Goal: Information Seeking & Learning: Learn about a topic

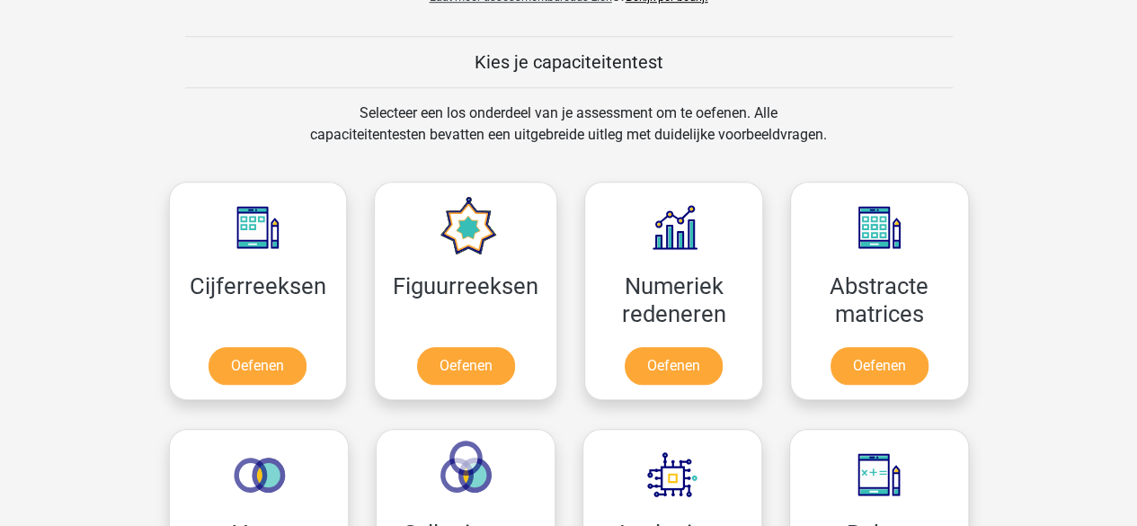
scroll to position [809, 0]
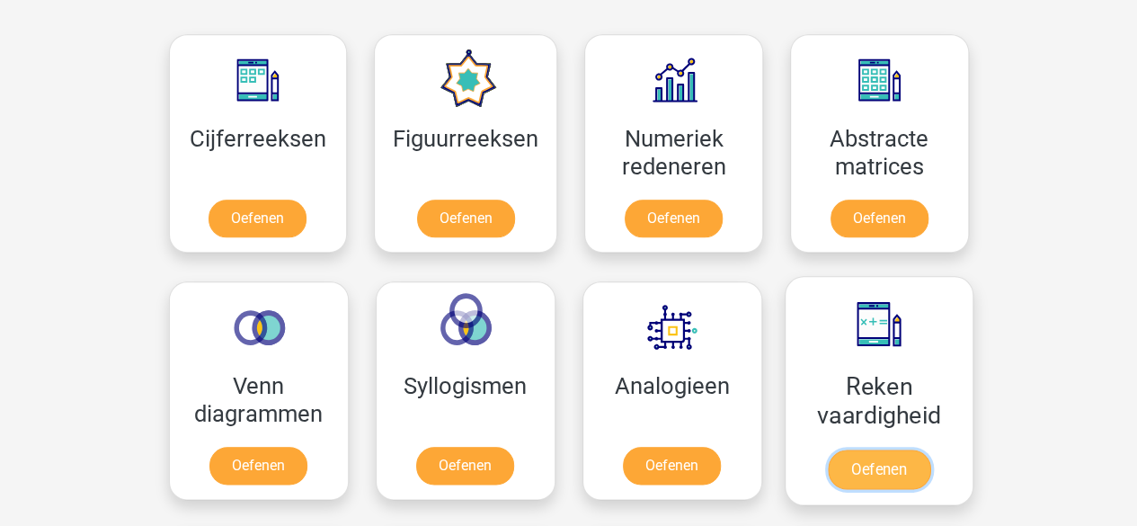
click at [891, 449] on link "Oefenen" at bounding box center [878, 469] width 102 height 40
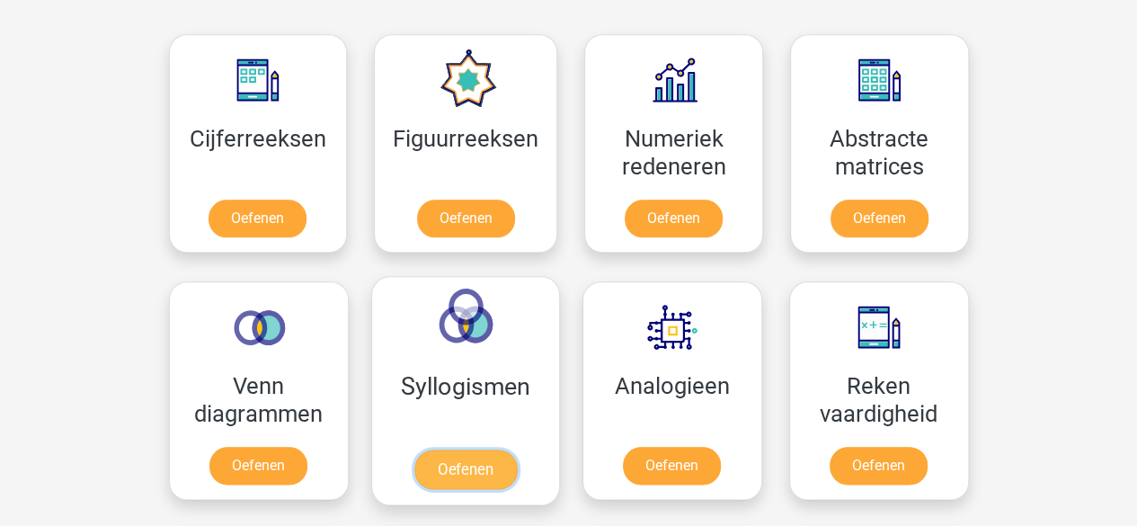
click at [475, 449] on link "Oefenen" at bounding box center [464, 469] width 102 height 40
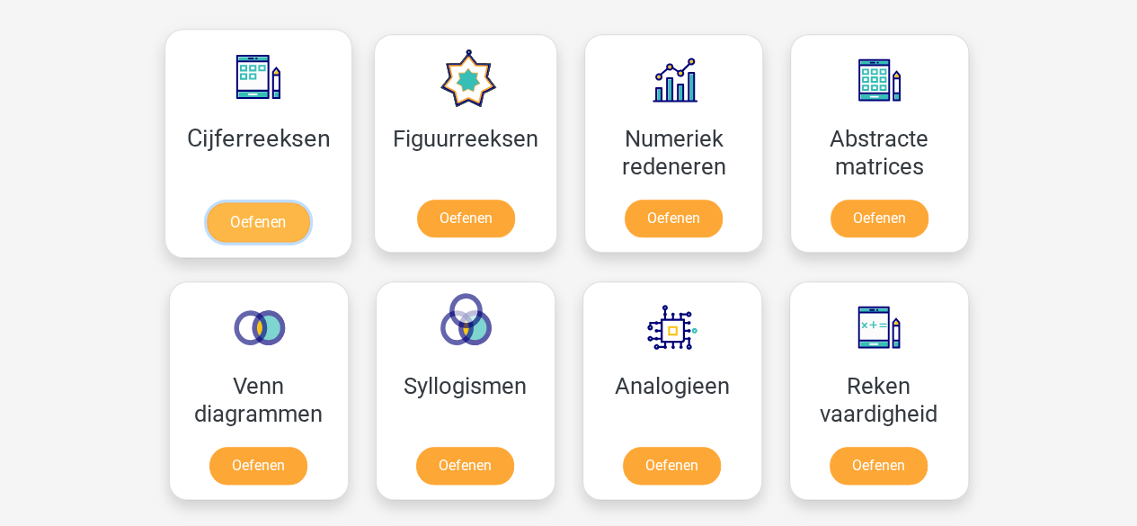
click at [250, 202] on link "Oefenen" at bounding box center [258, 222] width 102 height 40
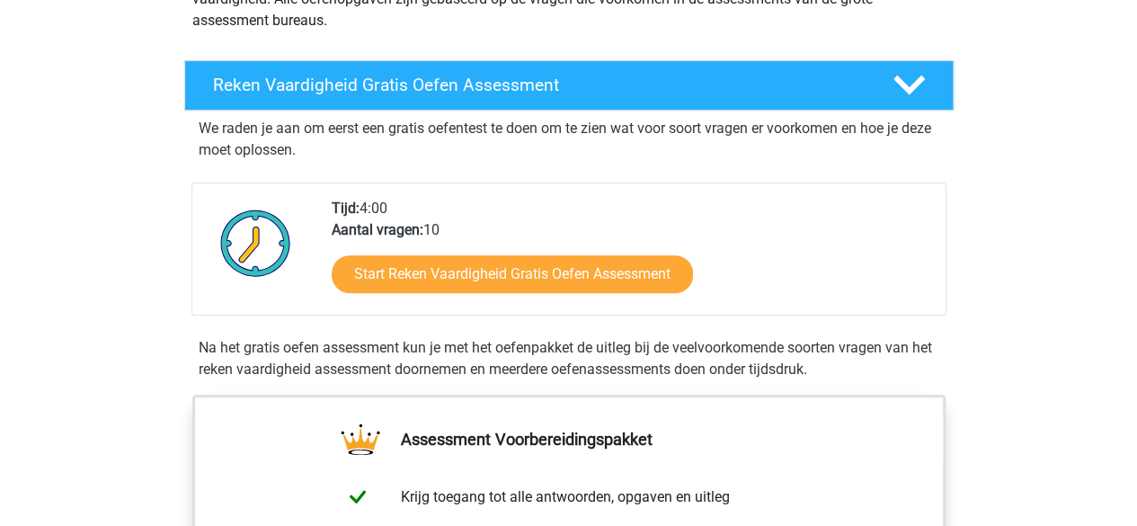
scroll to position [90, 0]
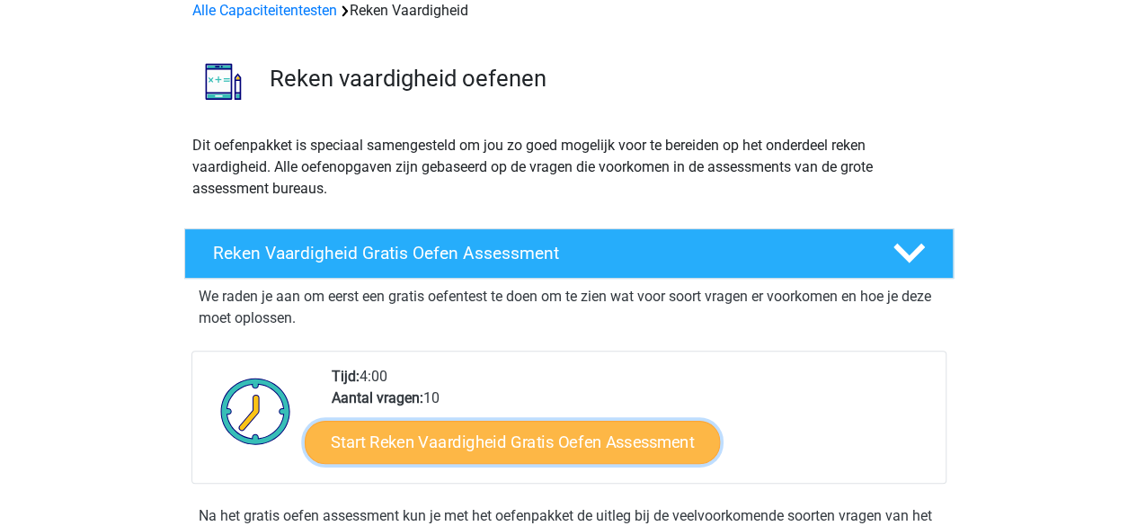
click at [583, 446] on link "Start Reken Vaardigheid Gratis Oefen Assessment" at bounding box center [512, 441] width 415 height 43
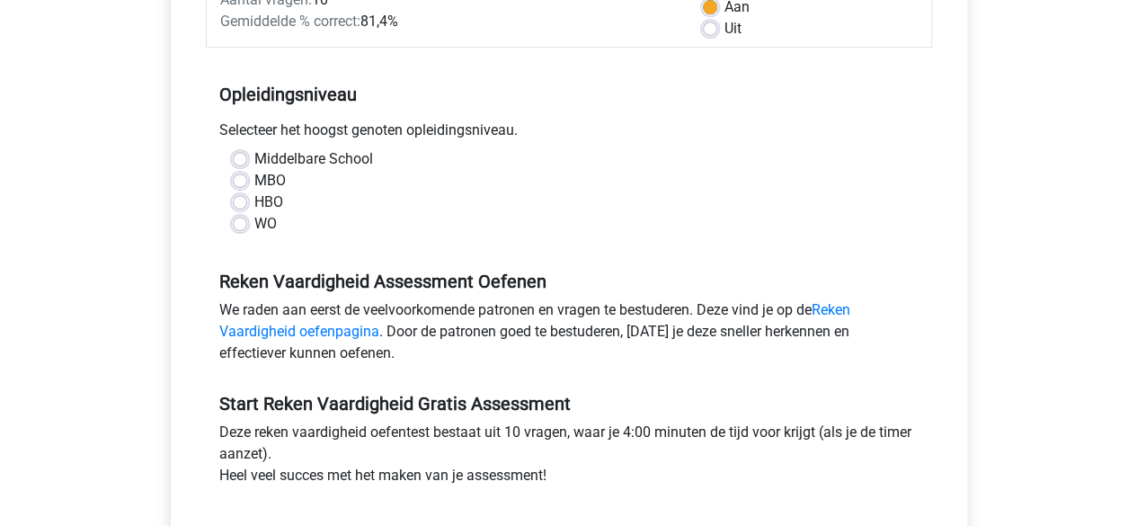
scroll to position [359, 0]
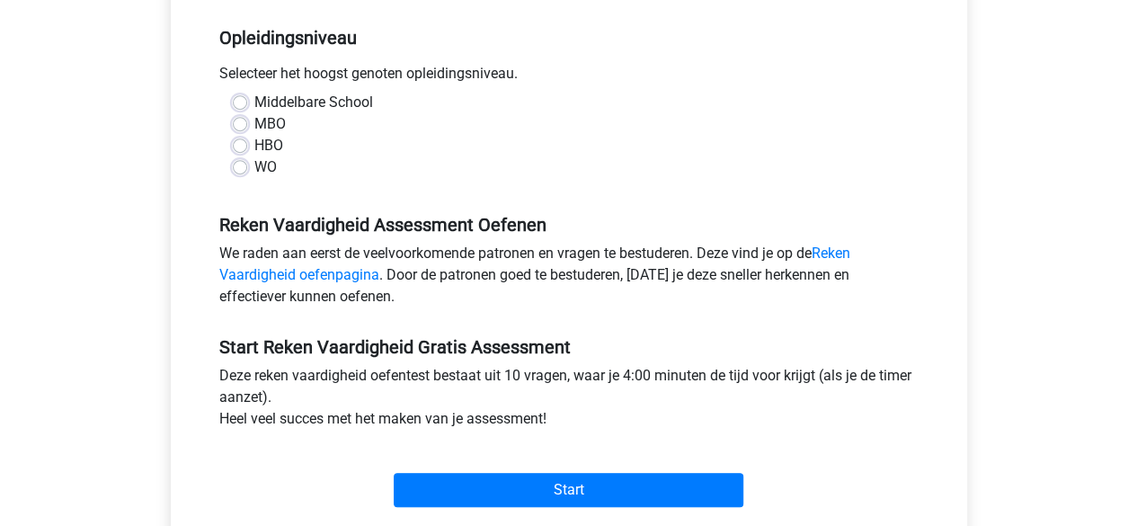
click at [254, 167] on label "WO" at bounding box center [265, 167] width 22 height 22
click at [239, 167] on input "WO" at bounding box center [240, 165] width 14 height 18
radio input "true"
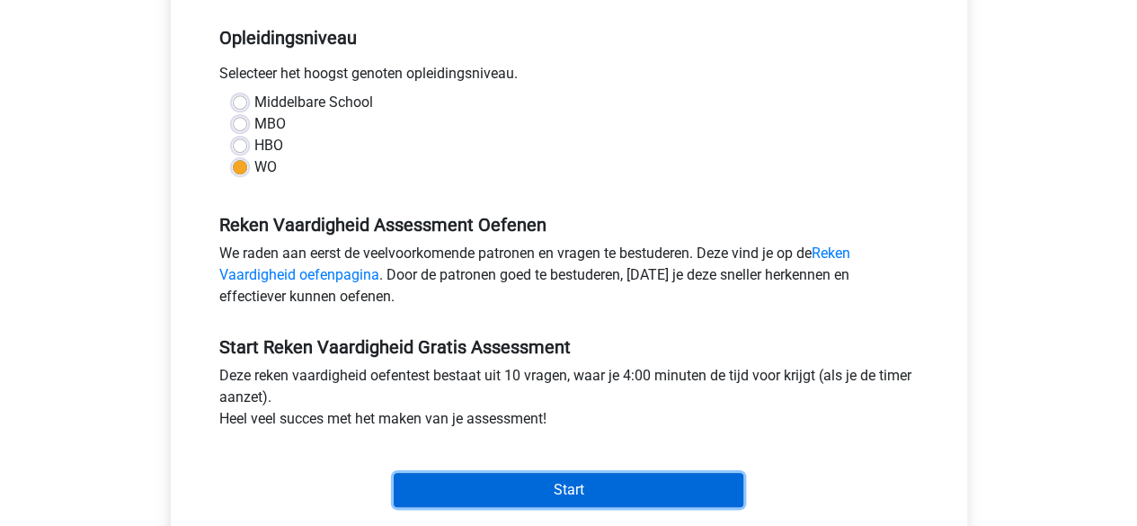
click at [476, 486] on input "Start" at bounding box center [569, 490] width 350 height 34
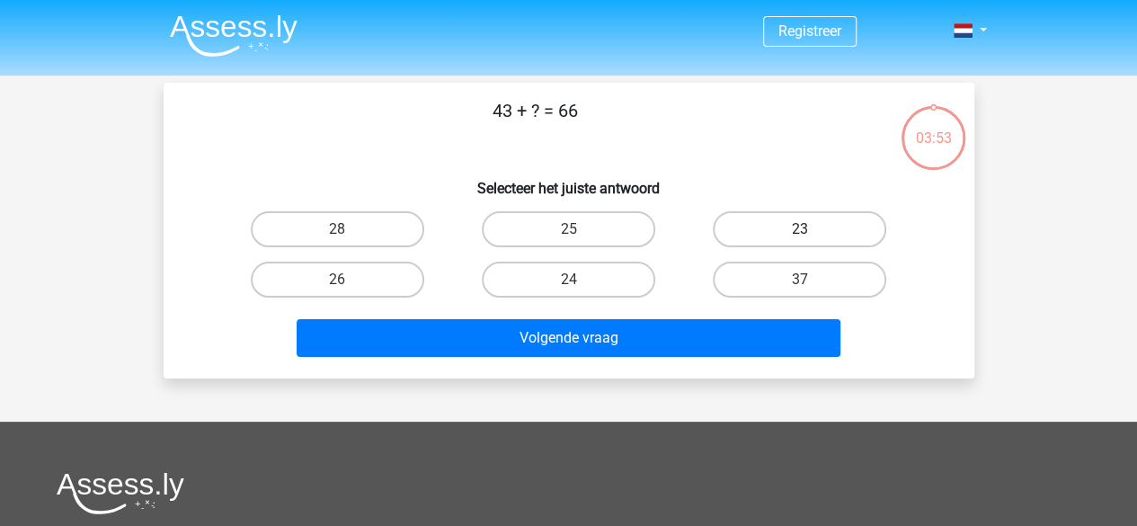
click at [787, 226] on label "23" at bounding box center [799, 229] width 173 height 36
click at [800, 229] on input "23" at bounding box center [806, 235] width 12 height 12
radio input "true"
click at [597, 317] on div "Volgende vraag" at bounding box center [568, 334] width 753 height 59
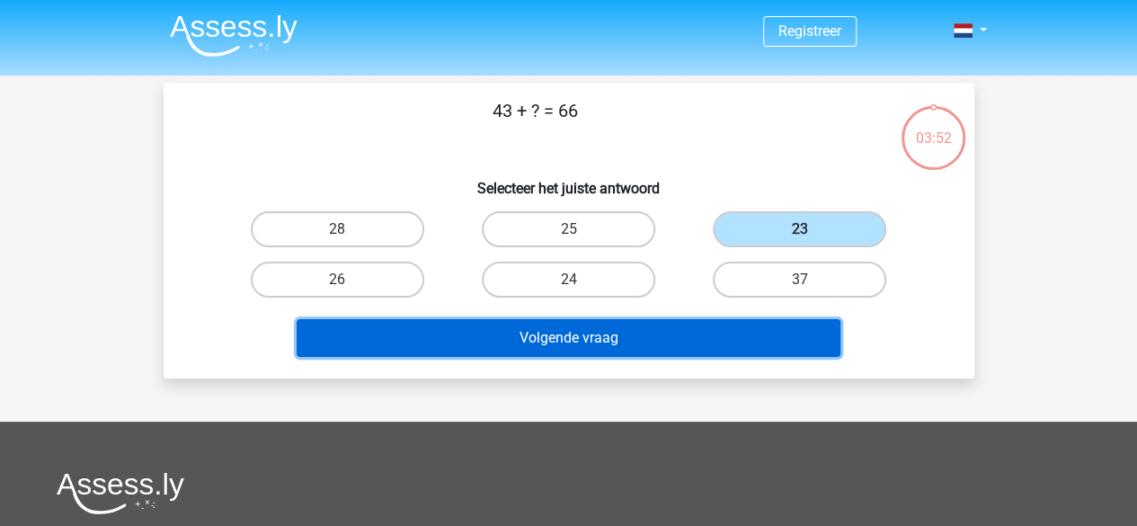
click at [598, 335] on button "Volgende vraag" at bounding box center [569, 338] width 544 height 38
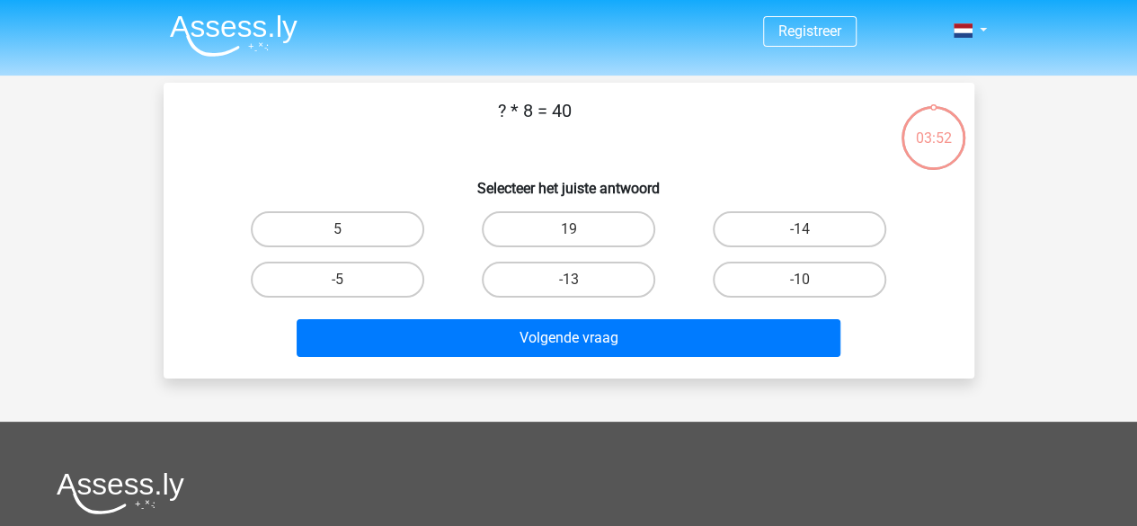
scroll to position [83, 0]
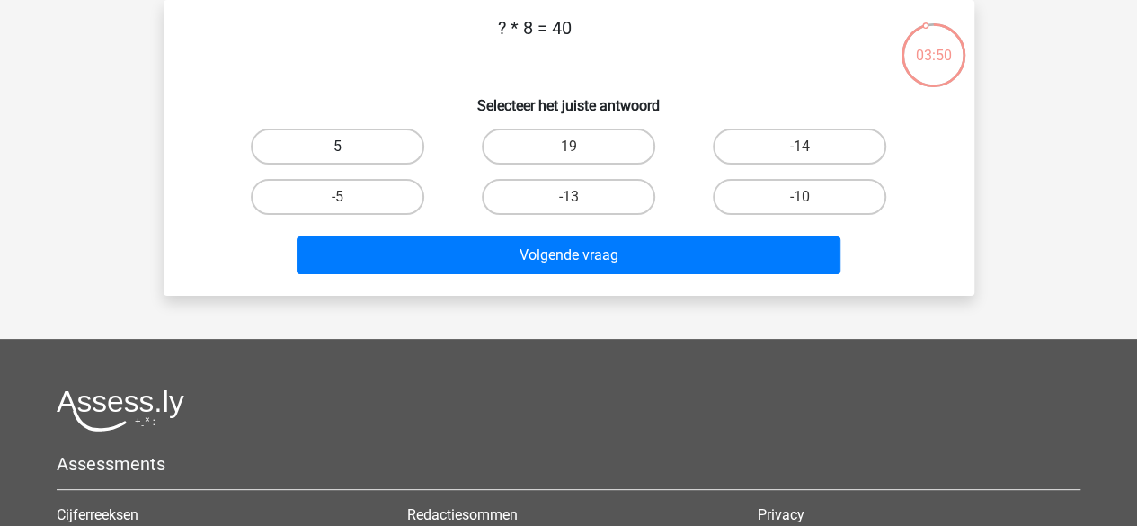
click at [322, 146] on label "5" at bounding box center [337, 147] width 173 height 36
click at [337, 146] on input "5" at bounding box center [343, 152] width 12 height 12
radio input "true"
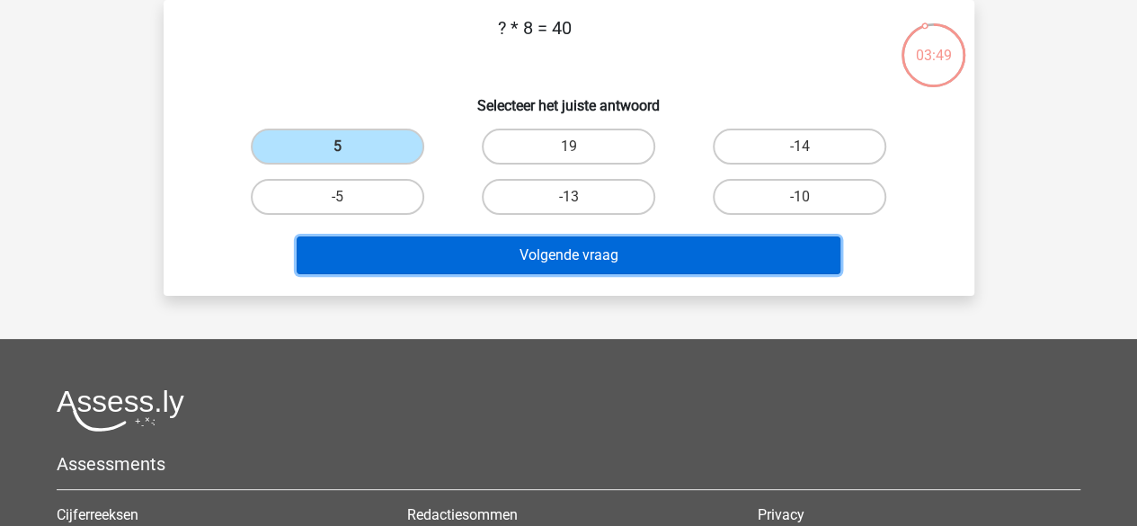
click at [491, 267] on button "Volgende vraag" at bounding box center [569, 255] width 544 height 38
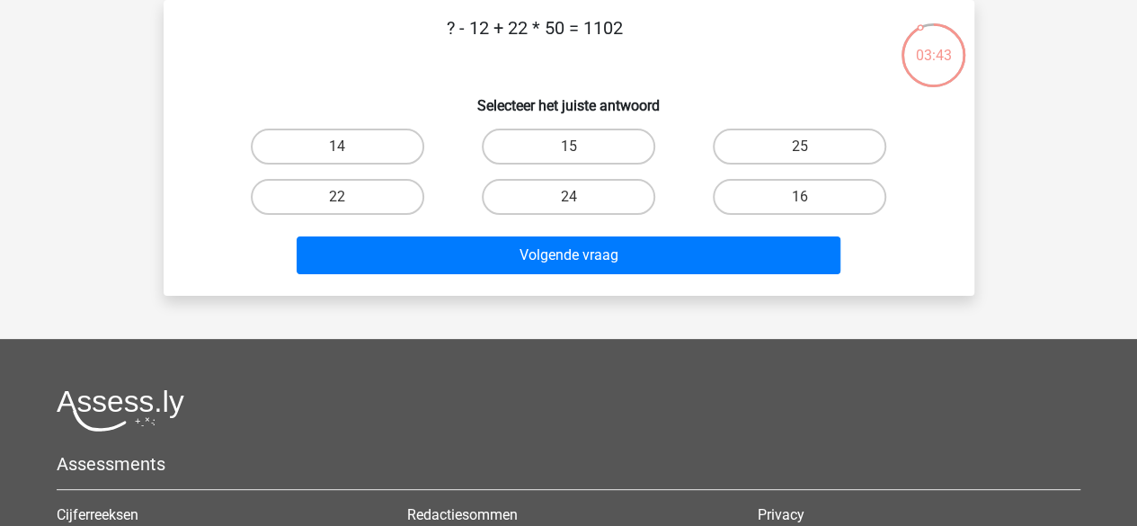
scroll to position [0, 0]
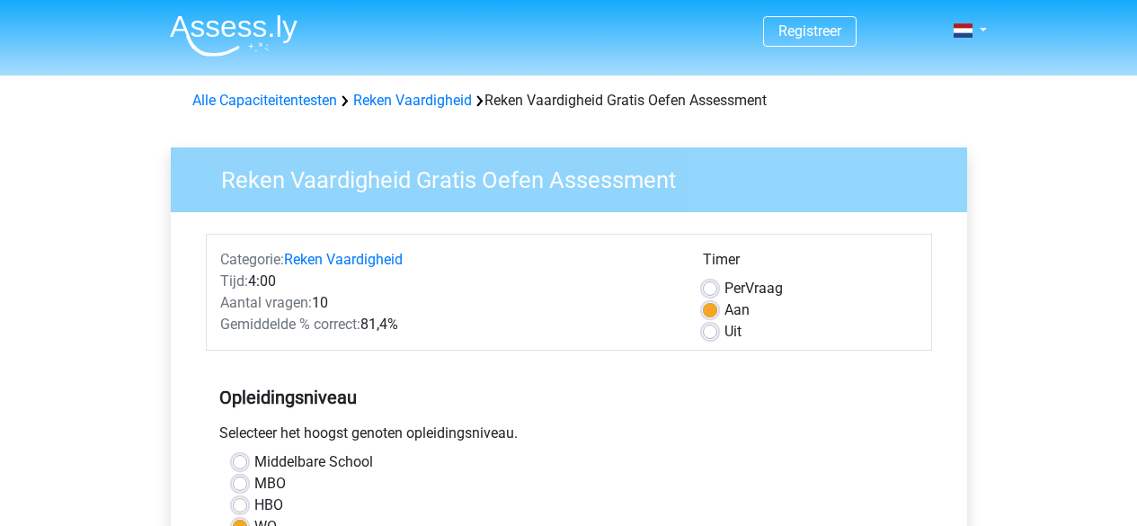
scroll to position [359, 0]
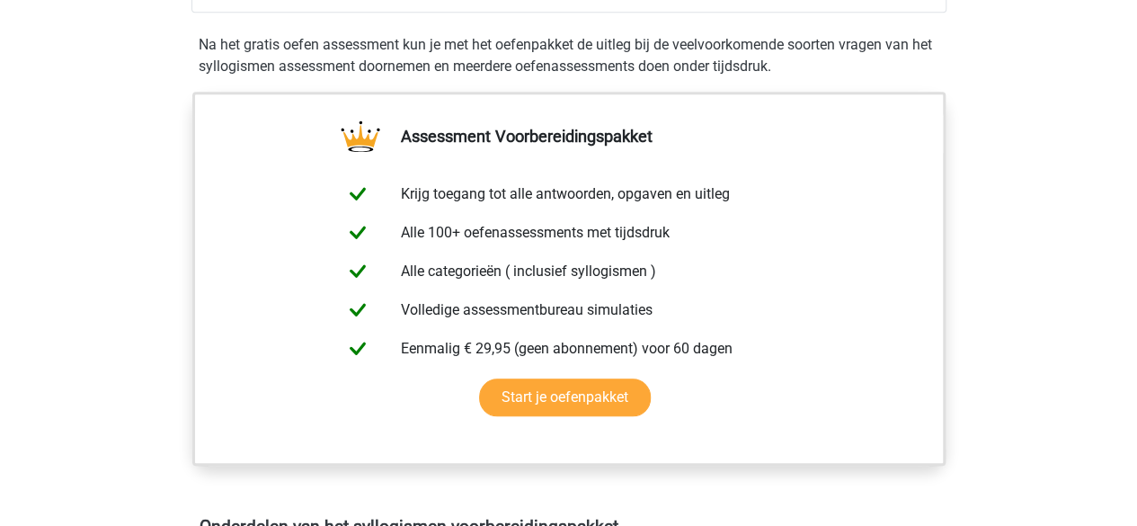
scroll to position [270, 0]
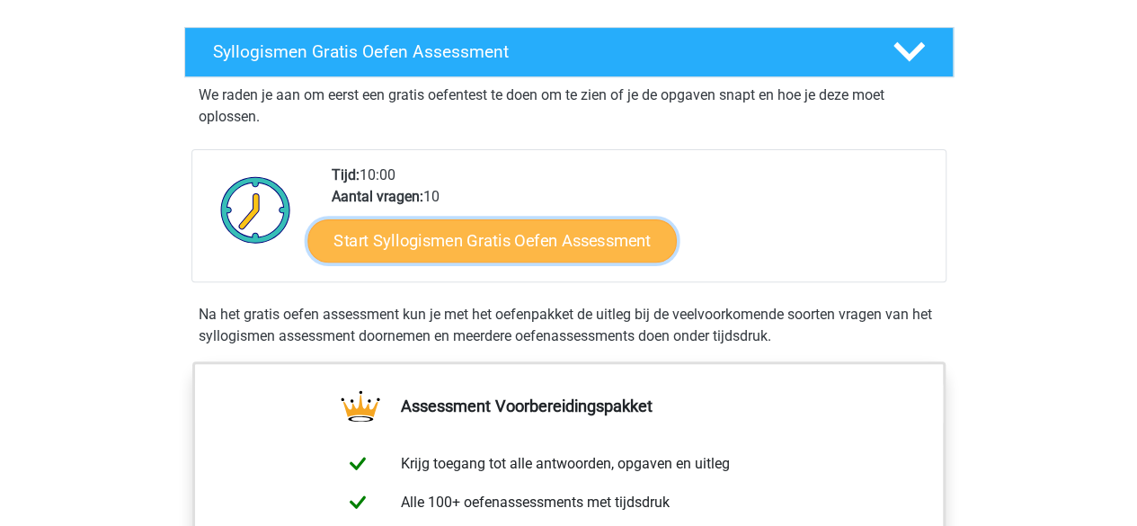
click at [441, 247] on link "Start Syllogismen Gratis Oefen Assessment" at bounding box center [491, 239] width 369 height 43
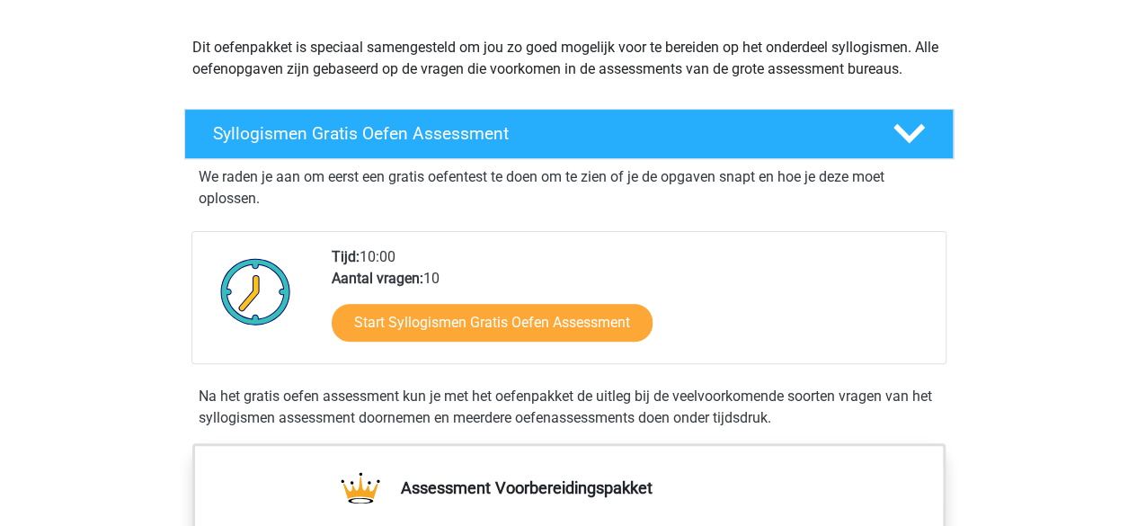
scroll to position [90, 0]
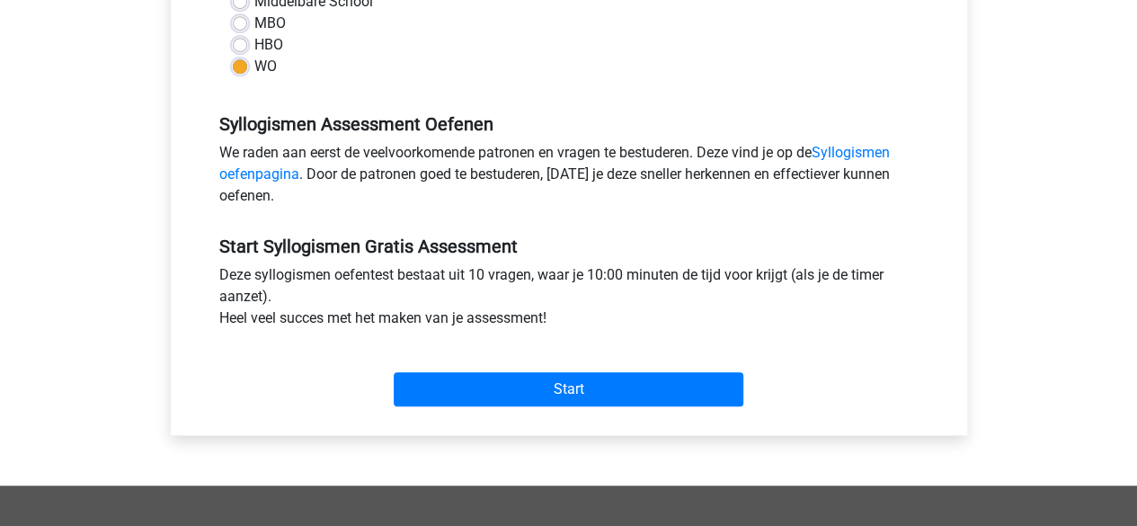
scroll to position [539, 0]
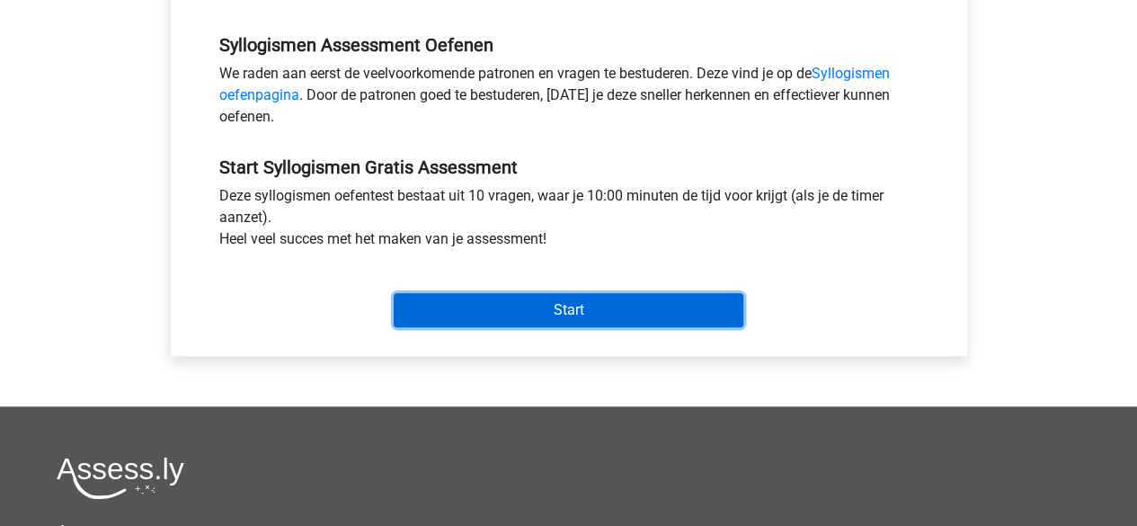
click at [499, 305] on input "Start" at bounding box center [569, 310] width 350 height 34
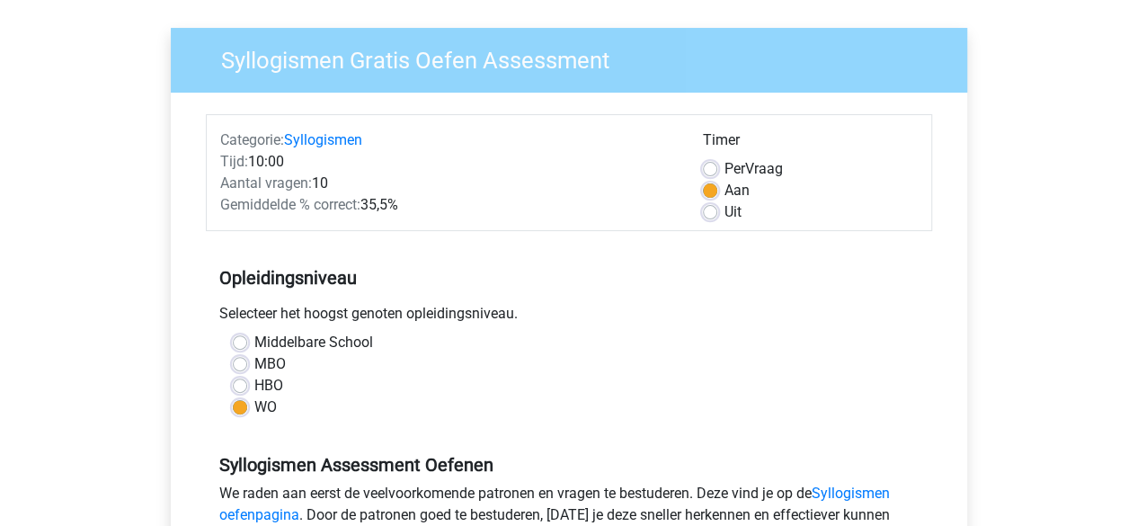
scroll to position [0, 0]
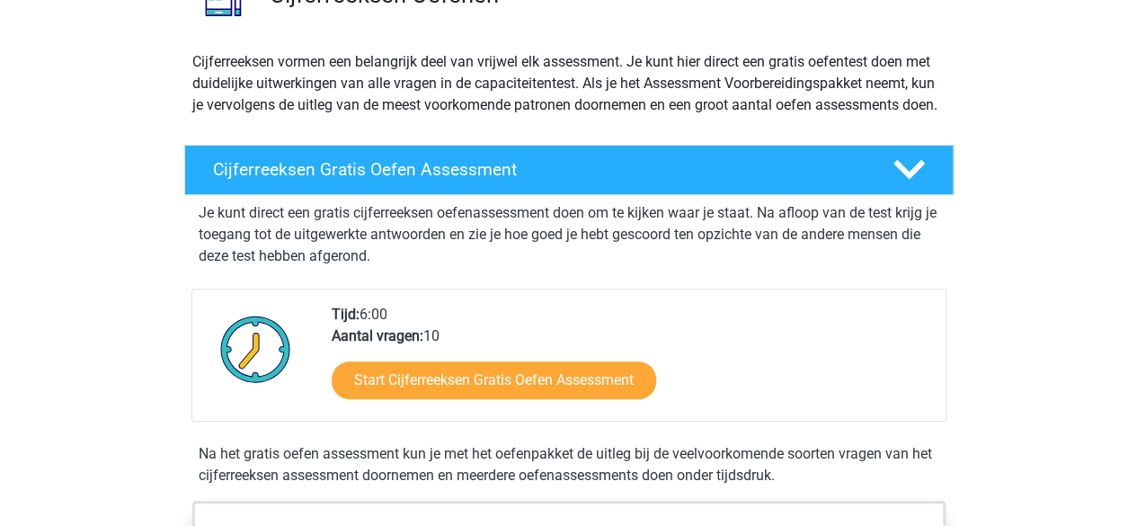
scroll to position [270, 0]
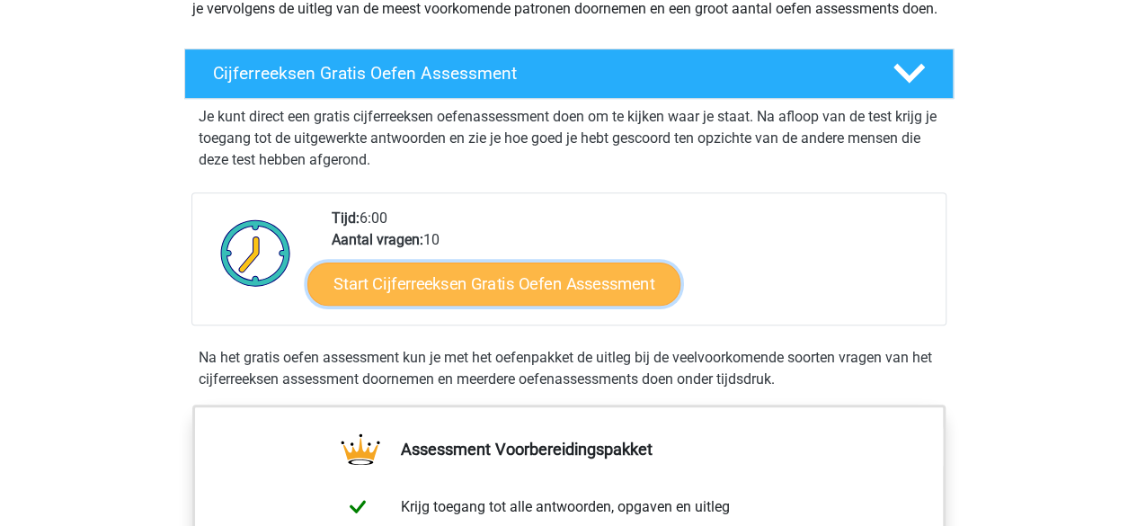
click at [459, 305] on link "Start Cijferreeksen Gratis Oefen Assessment" at bounding box center [493, 282] width 373 height 43
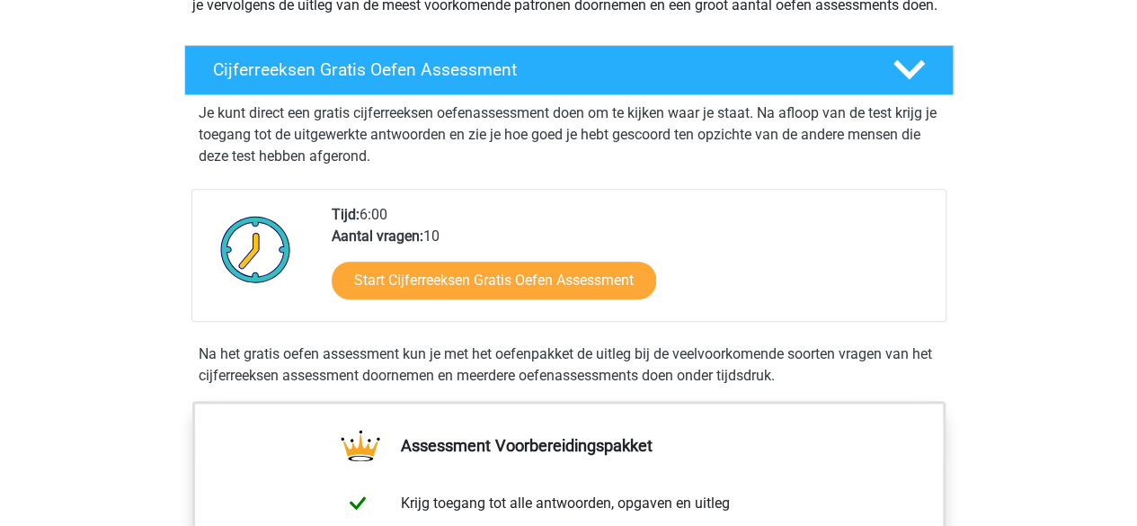
scroll to position [359, 0]
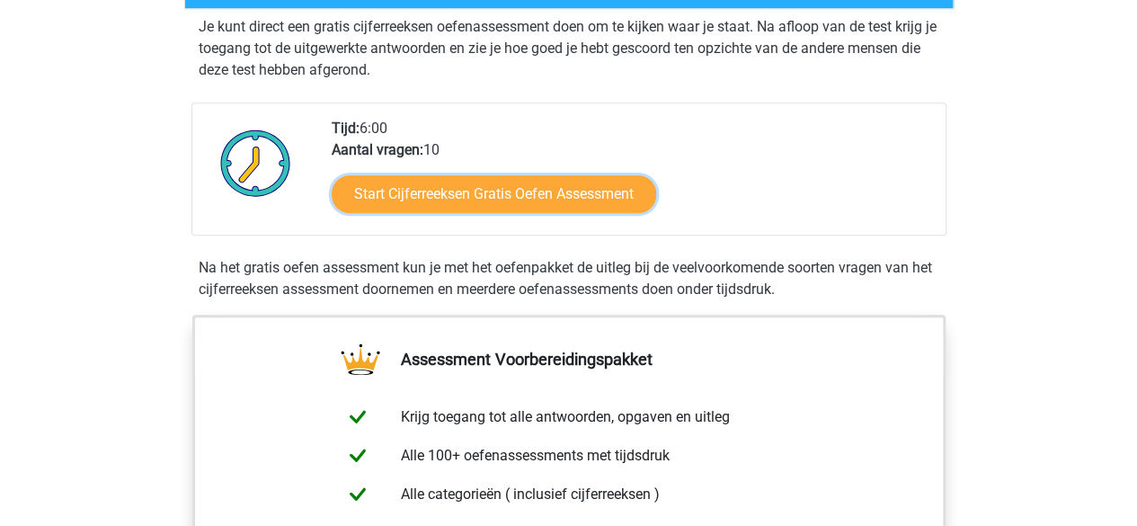
drag, startPoint x: 435, startPoint y: 222, endPoint x: 455, endPoint y: 238, distance: 25.5
click at [435, 213] on link "Start Cijferreeksen Gratis Oefen Assessment" at bounding box center [494, 194] width 324 height 38
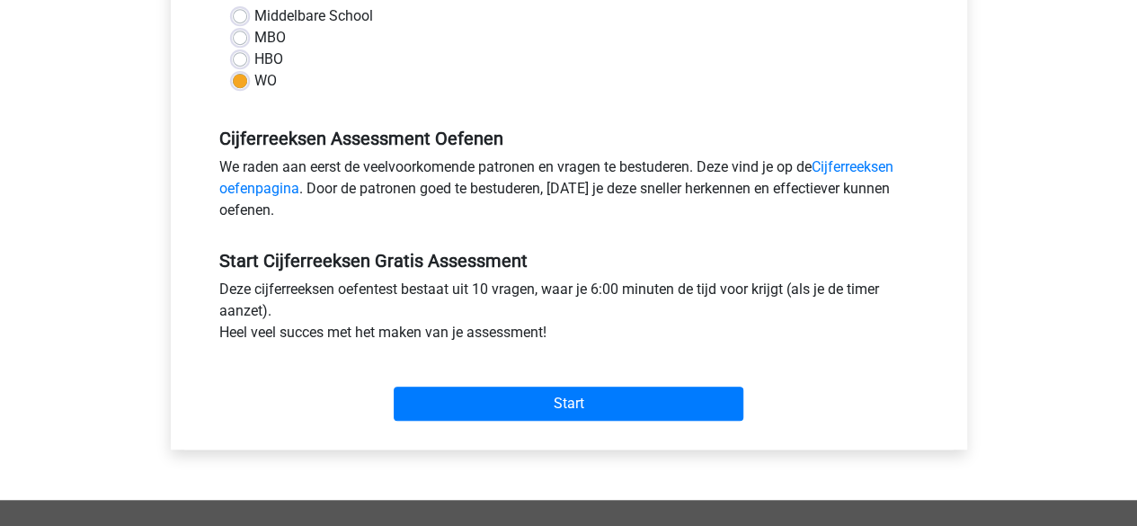
scroll to position [449, 0]
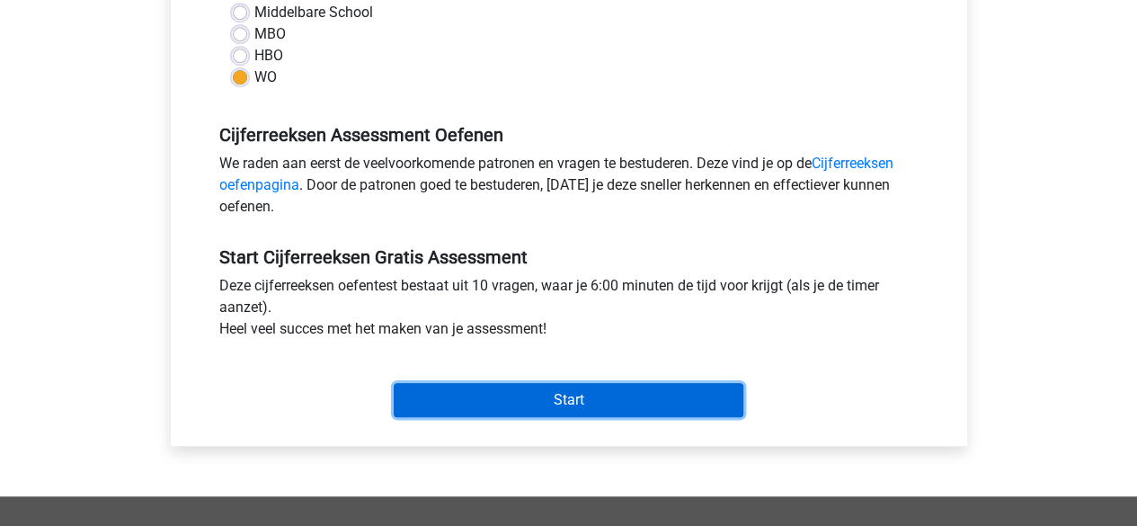
click at [509, 389] on input "Start" at bounding box center [569, 400] width 350 height 34
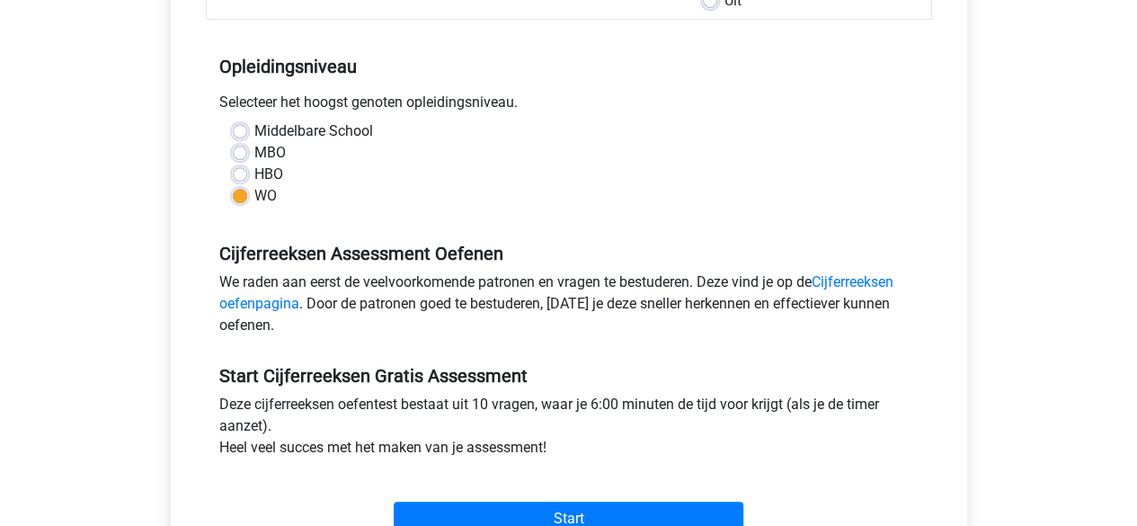
scroll to position [359, 0]
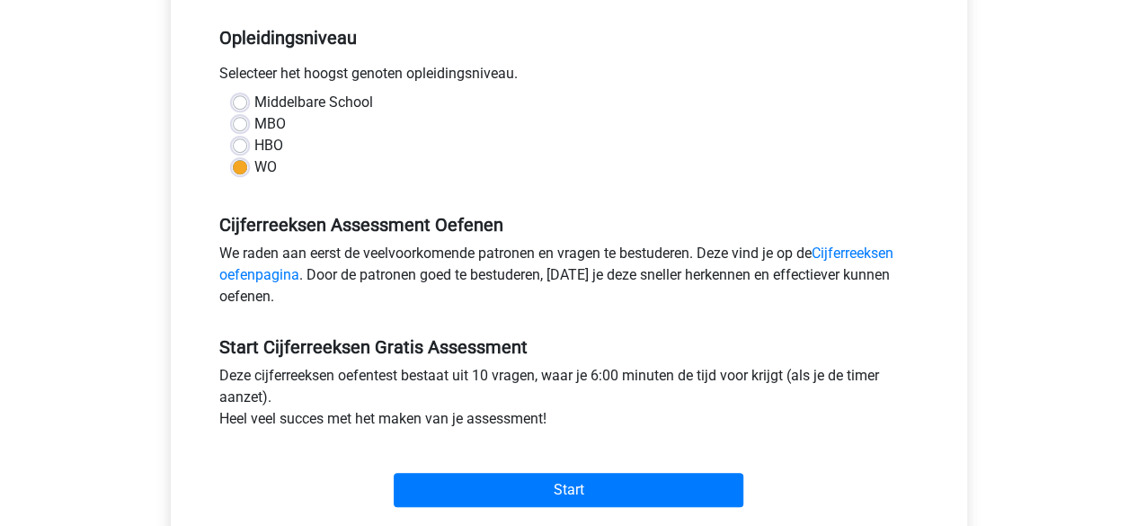
click at [543, 508] on div "Start" at bounding box center [569, 475] width 726 height 77
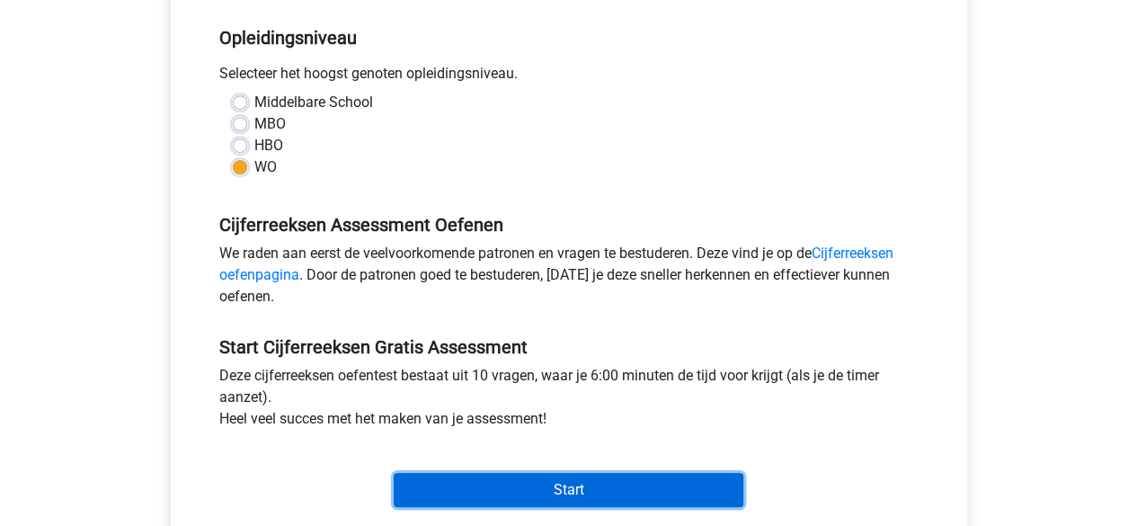
click at [548, 487] on input "Start" at bounding box center [569, 490] width 350 height 34
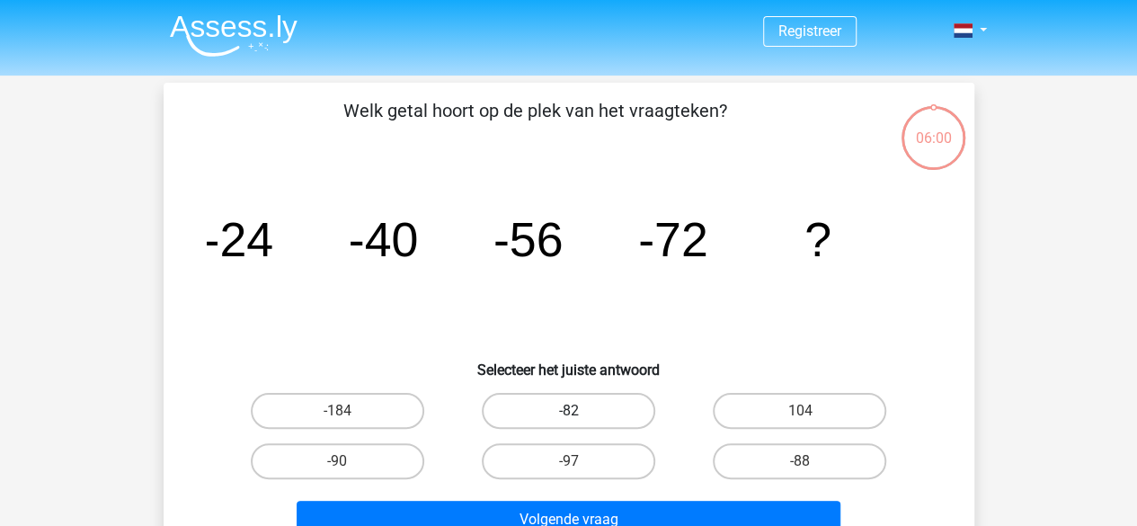
click at [544, 416] on label "-82" at bounding box center [568, 411] width 173 height 36
click at [568, 416] on input "-82" at bounding box center [574, 417] width 12 height 12
radio input "true"
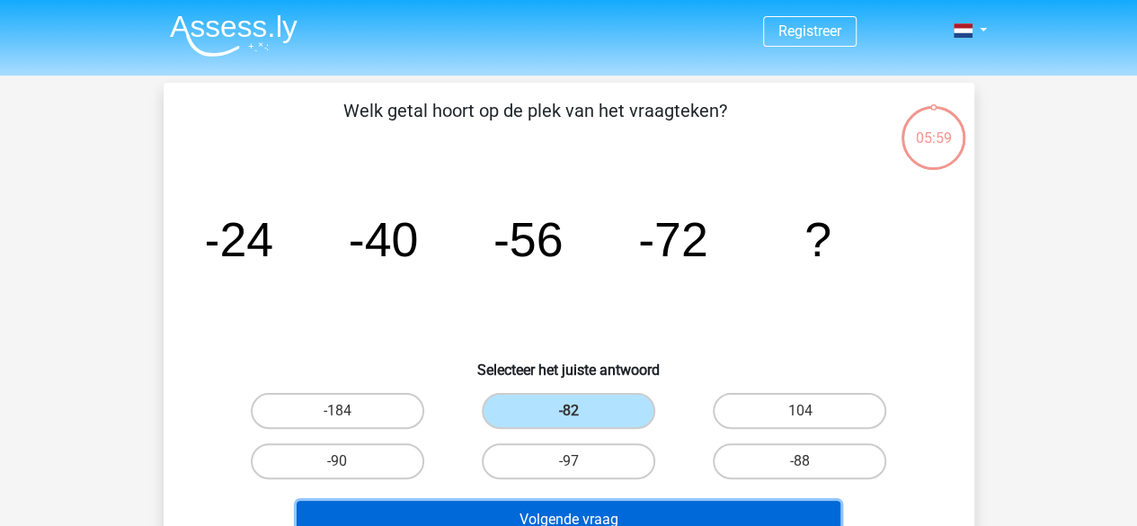
click at [595, 514] on button "Volgende vraag" at bounding box center [569, 520] width 544 height 38
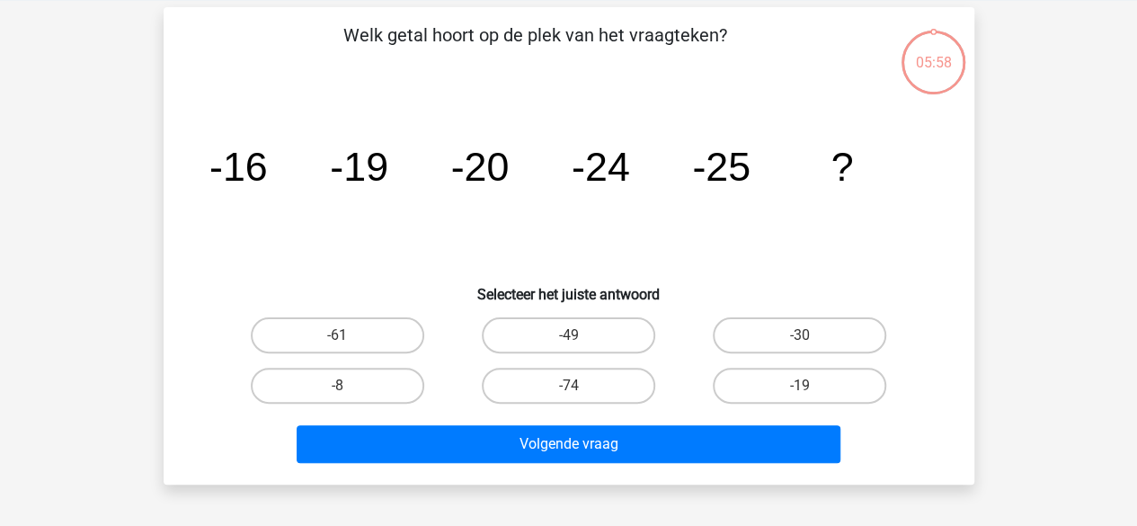
scroll to position [83, 0]
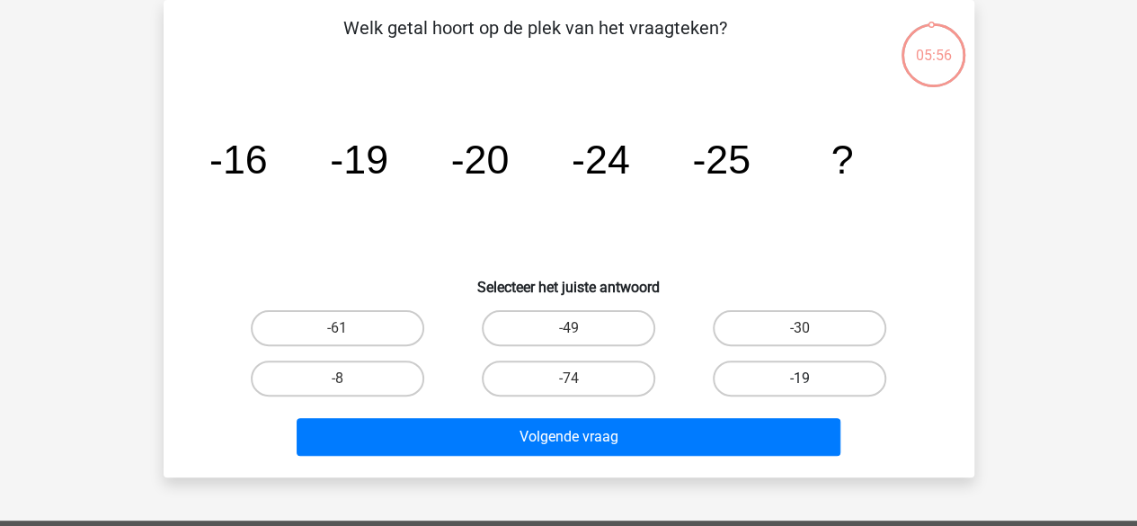
click at [771, 378] on label "-19" at bounding box center [799, 378] width 173 height 36
click at [800, 378] on input "-19" at bounding box center [806, 384] width 12 height 12
radio input "true"
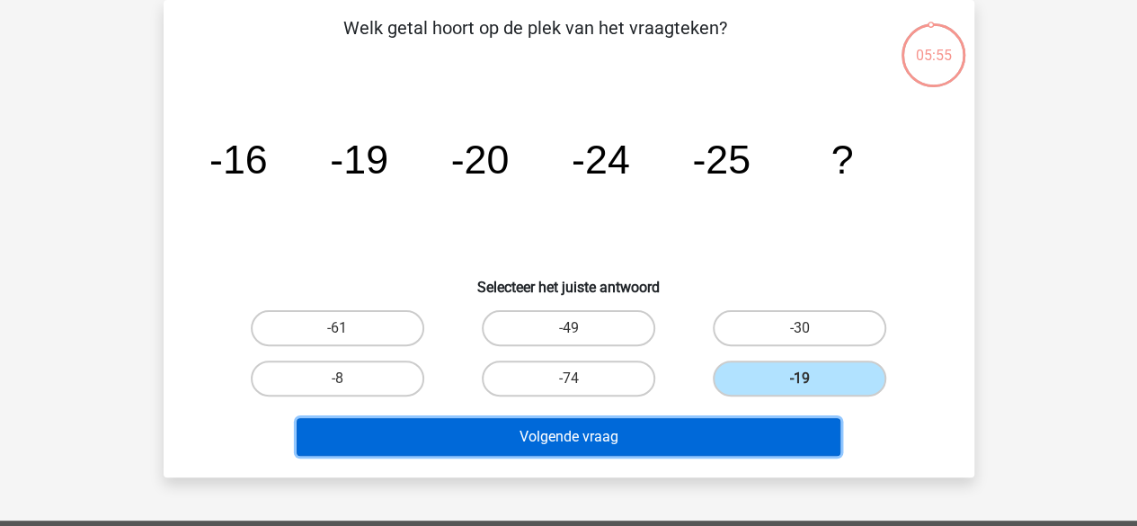
click at [676, 436] on button "Volgende vraag" at bounding box center [569, 437] width 544 height 38
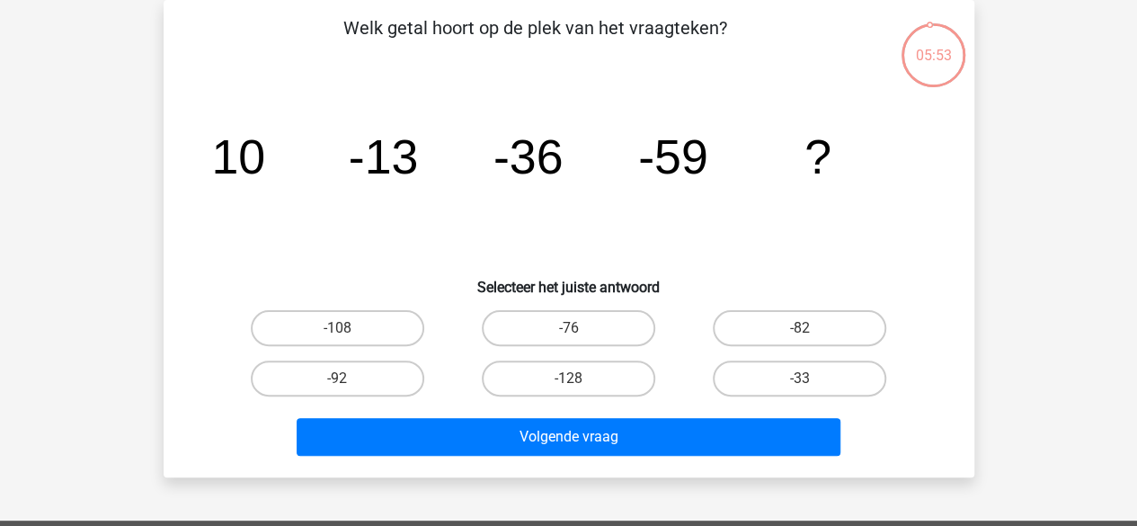
click at [812, 308] on div "-82" at bounding box center [799, 328] width 231 height 50
click at [800, 324] on label "-82" at bounding box center [799, 328] width 173 height 36
click at [800, 328] on input "-82" at bounding box center [806, 334] width 12 height 12
radio input "true"
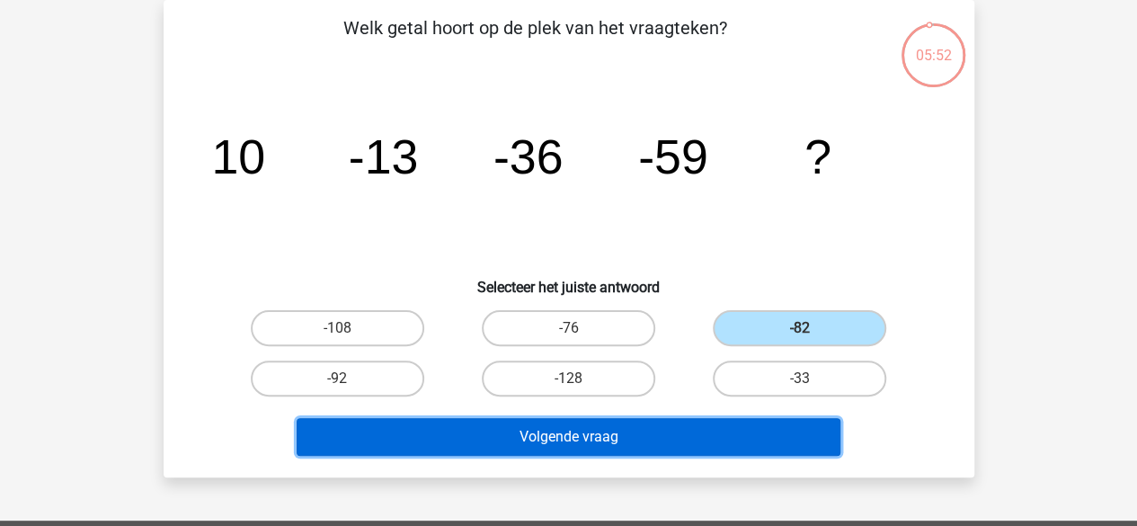
click at [676, 443] on button "Volgende vraag" at bounding box center [569, 437] width 544 height 38
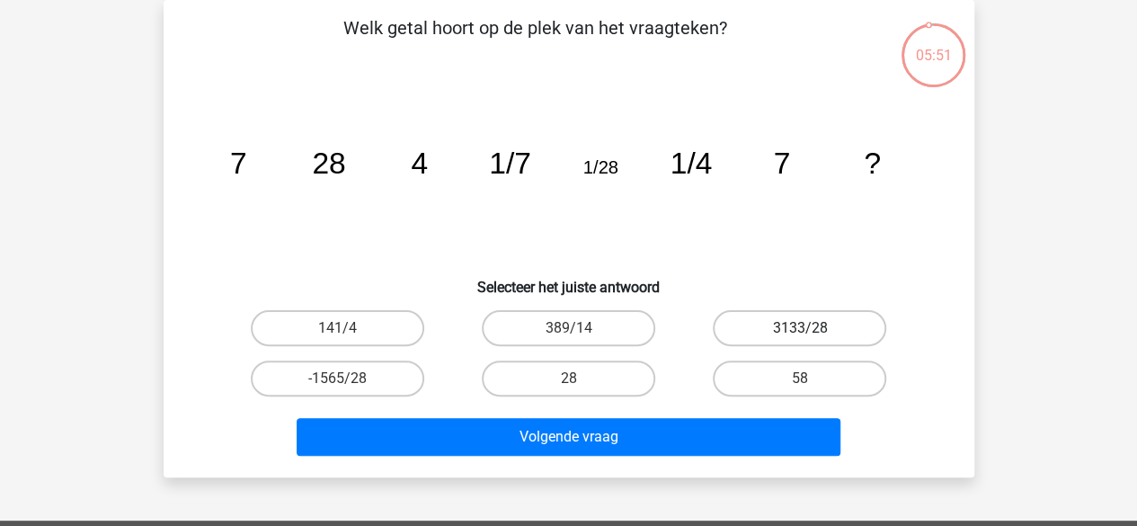
click at [768, 330] on label "3133/28" at bounding box center [799, 328] width 173 height 36
click at [800, 330] on input "3133/28" at bounding box center [806, 334] width 12 height 12
radio input "true"
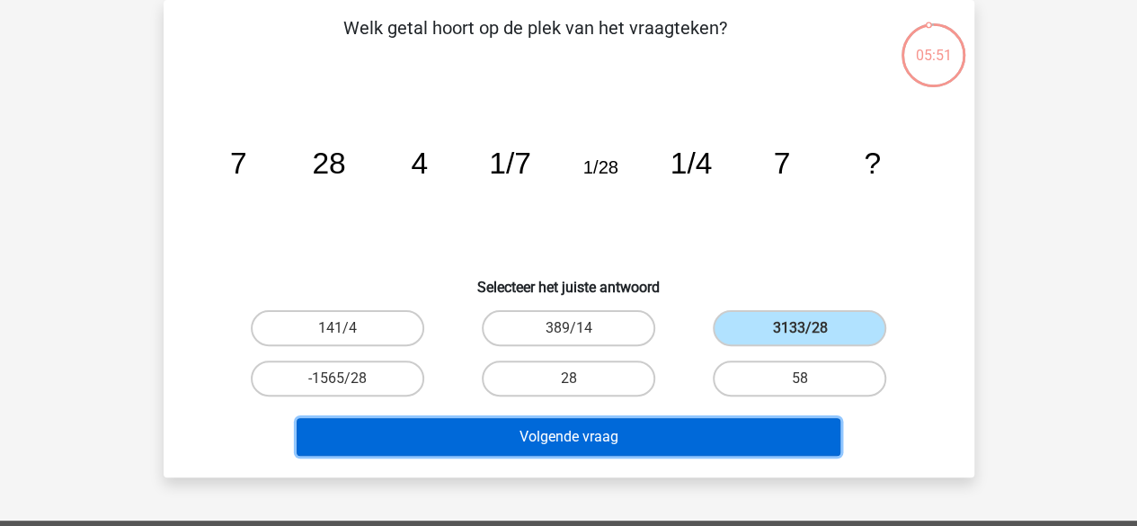
click at [621, 424] on button "Volgende vraag" at bounding box center [569, 437] width 544 height 38
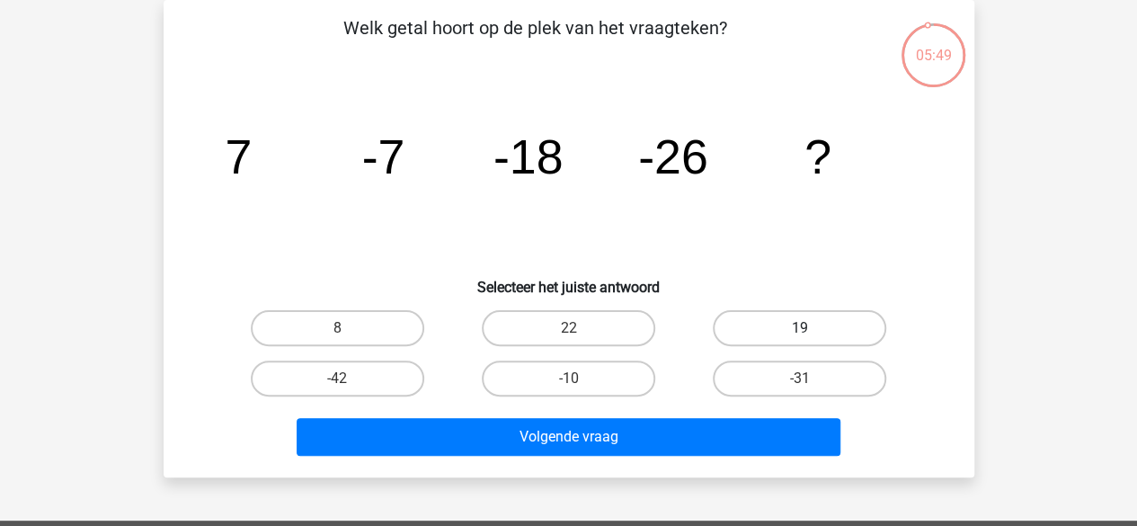
click at [749, 332] on label "19" at bounding box center [799, 328] width 173 height 36
click at [800, 332] on input "19" at bounding box center [806, 334] width 12 height 12
radio input "true"
click at [662, 456] on div "Volgende vraag" at bounding box center [569, 440] width 694 height 45
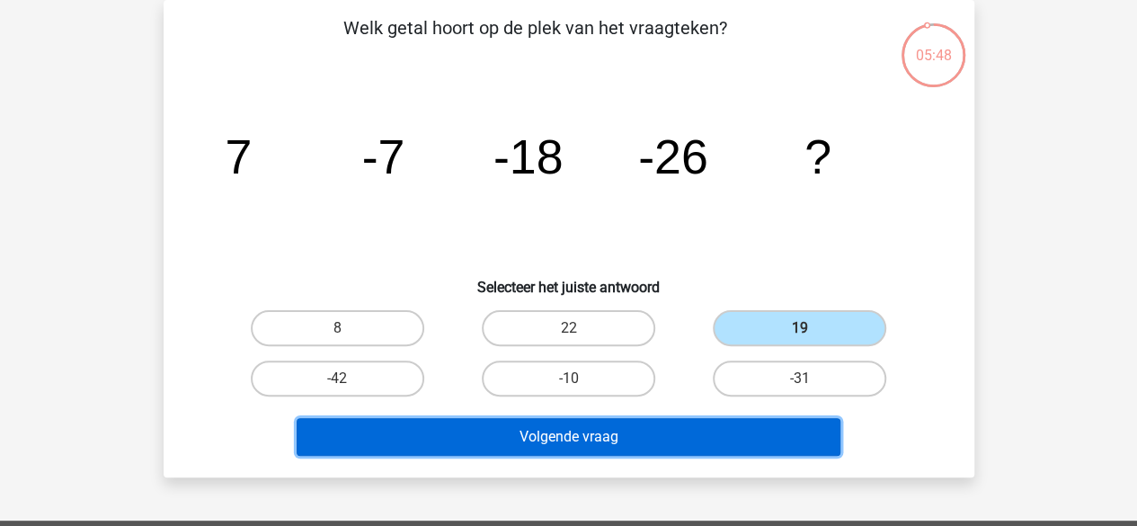
click at [660, 441] on button "Volgende vraag" at bounding box center [569, 437] width 544 height 38
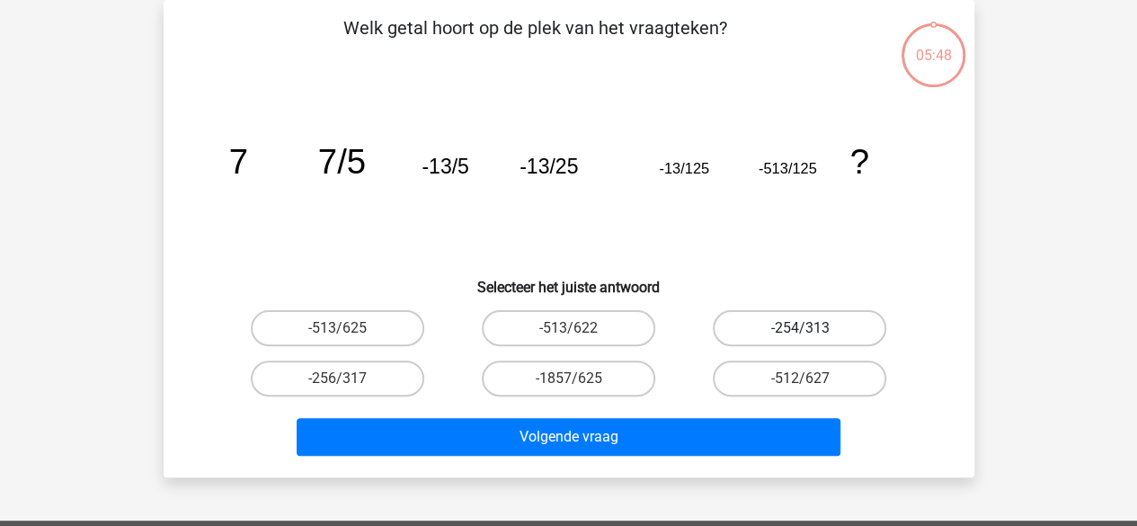
click at [767, 323] on label "-254/313" at bounding box center [799, 328] width 173 height 36
click at [800, 328] on input "-254/313" at bounding box center [806, 334] width 12 height 12
radio input "true"
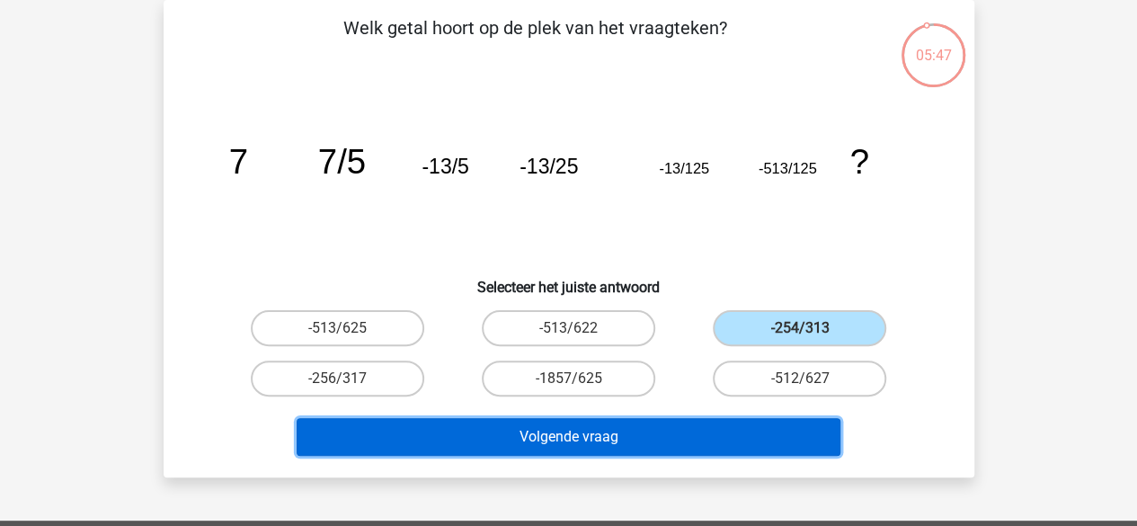
click at [692, 418] on button "Volgende vraag" at bounding box center [569, 437] width 544 height 38
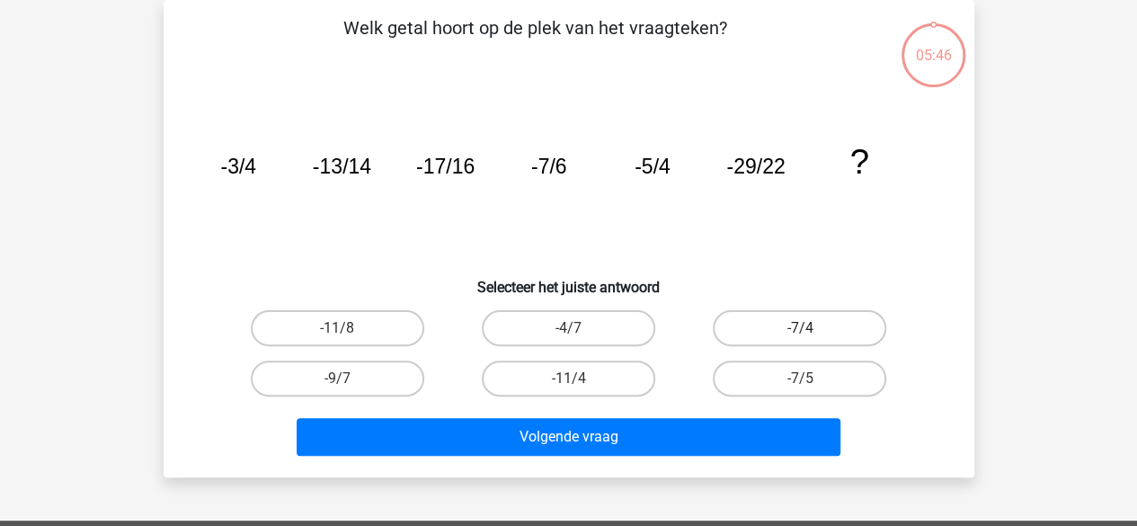
click at [751, 318] on label "-7/4" at bounding box center [799, 328] width 173 height 36
click at [800, 328] on input "-7/4" at bounding box center [806, 334] width 12 height 12
radio input "true"
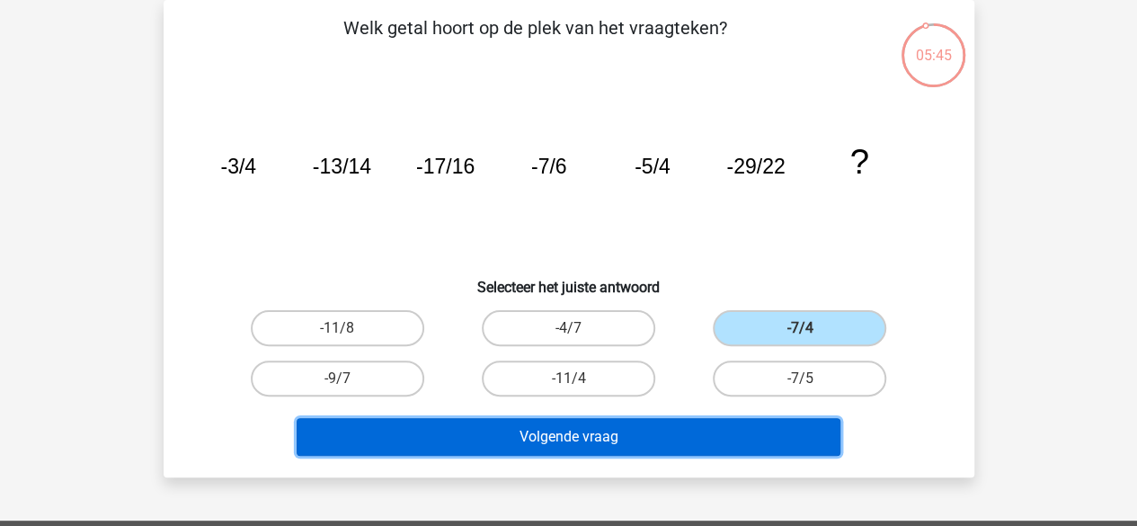
click at [698, 450] on button "Volgende vraag" at bounding box center [569, 437] width 544 height 38
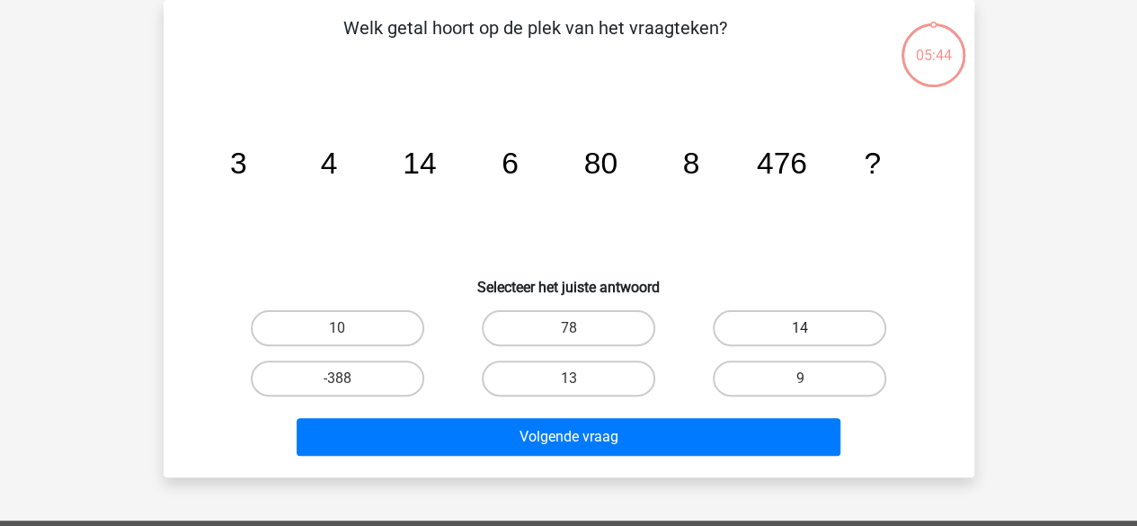
click at [784, 319] on label "14" at bounding box center [799, 328] width 173 height 36
click at [800, 328] on input "14" at bounding box center [806, 334] width 12 height 12
radio input "true"
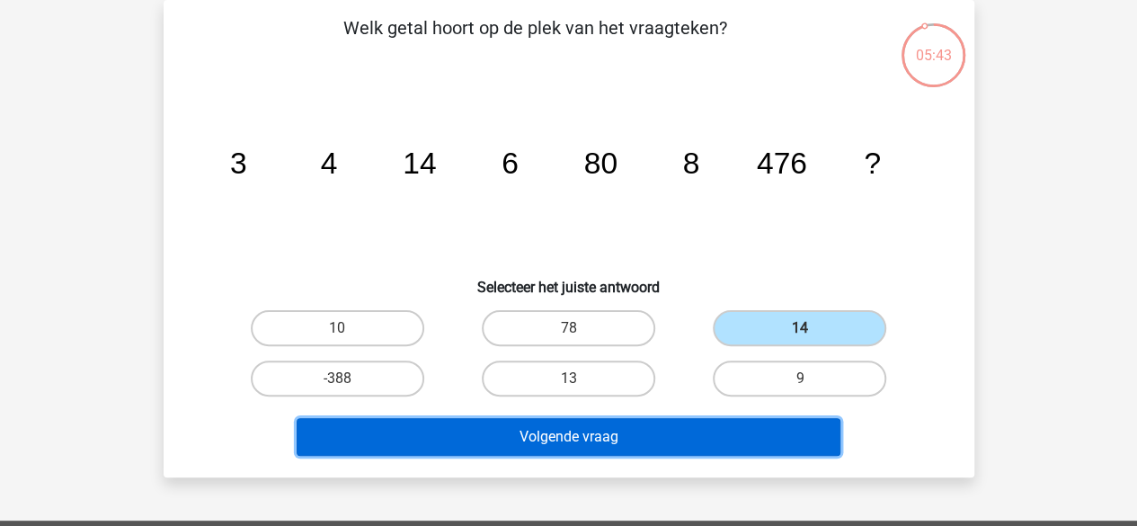
click at [669, 439] on button "Volgende vraag" at bounding box center [569, 437] width 544 height 38
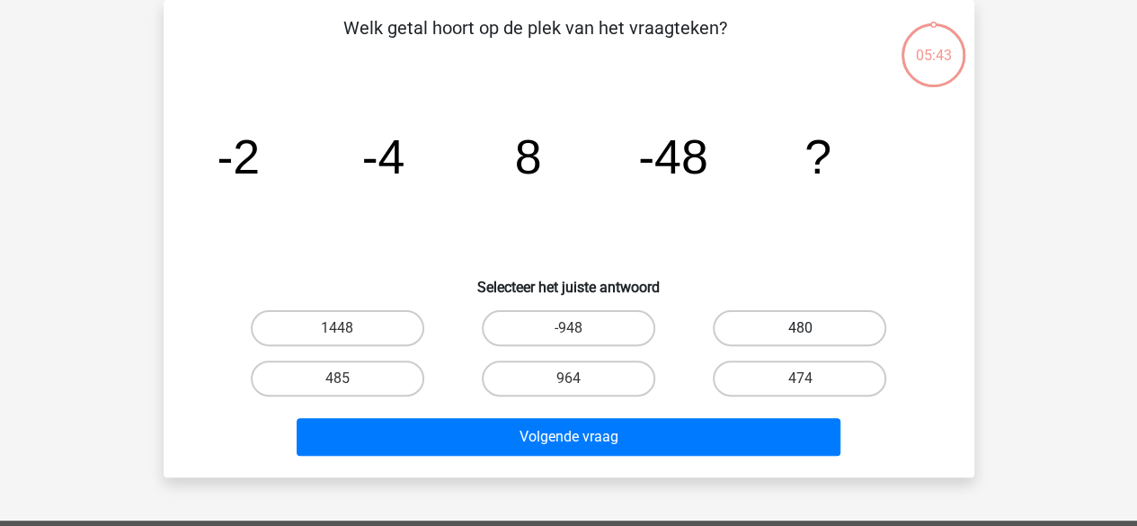
click at [739, 323] on label "480" at bounding box center [799, 328] width 173 height 36
click at [800, 328] on input "480" at bounding box center [806, 334] width 12 height 12
radio input "true"
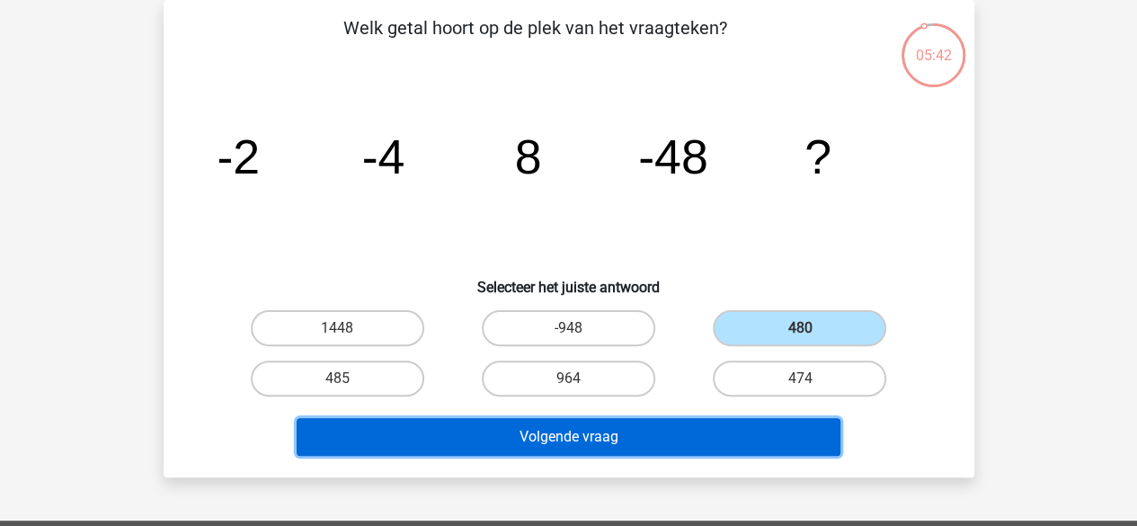
click at [671, 445] on button "Volgende vraag" at bounding box center [569, 437] width 544 height 38
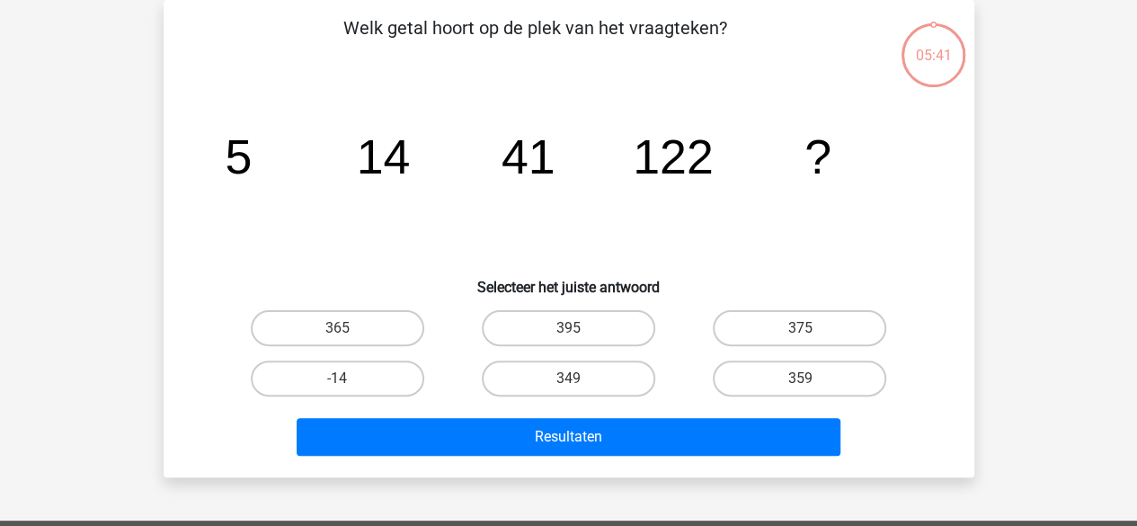
drag, startPoint x: 327, startPoint y: 324, endPoint x: 365, endPoint y: 411, distance: 94.2
click at [328, 324] on label "365" at bounding box center [337, 328] width 173 height 36
click at [337, 328] on input "365" at bounding box center [343, 334] width 12 height 12
radio input "true"
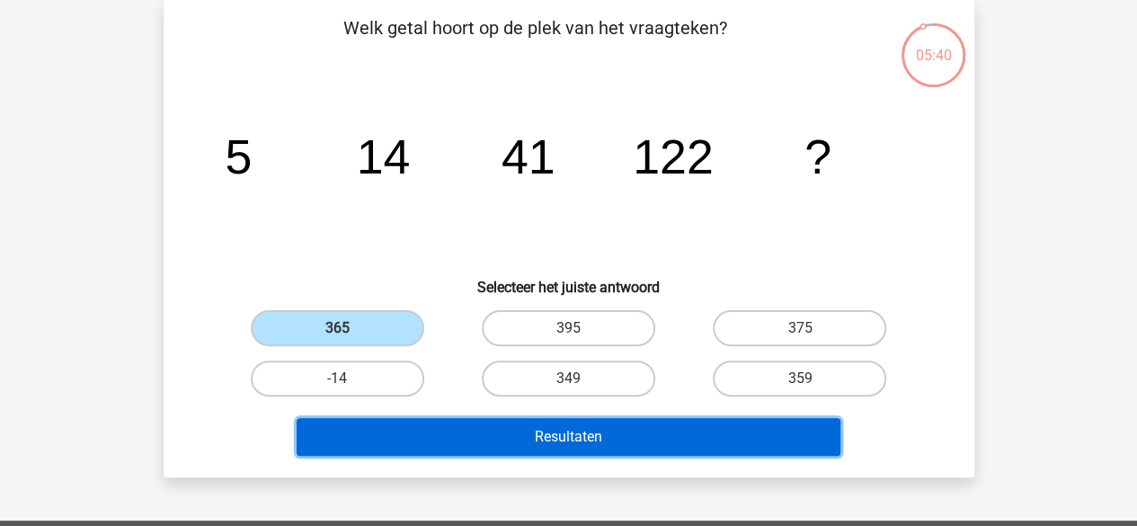
click at [401, 421] on button "Resultaten" at bounding box center [569, 437] width 544 height 38
